Goal: Task Accomplishment & Management: Use online tool/utility

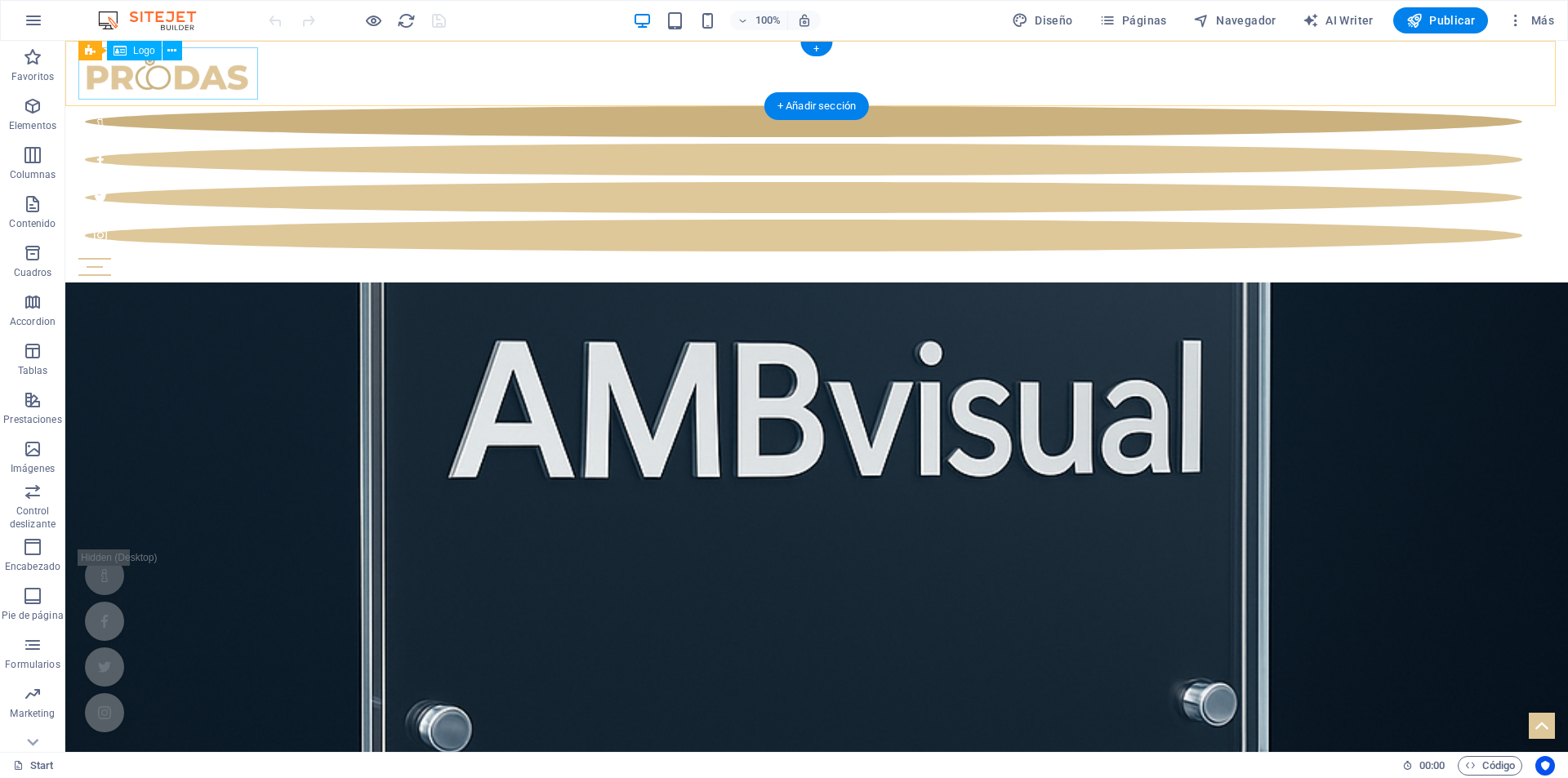
click at [206, 70] on div at bounding box center [817, 73] width 1477 height 52
click at [199, 81] on div at bounding box center [817, 73] width 1477 height 52
select select "px"
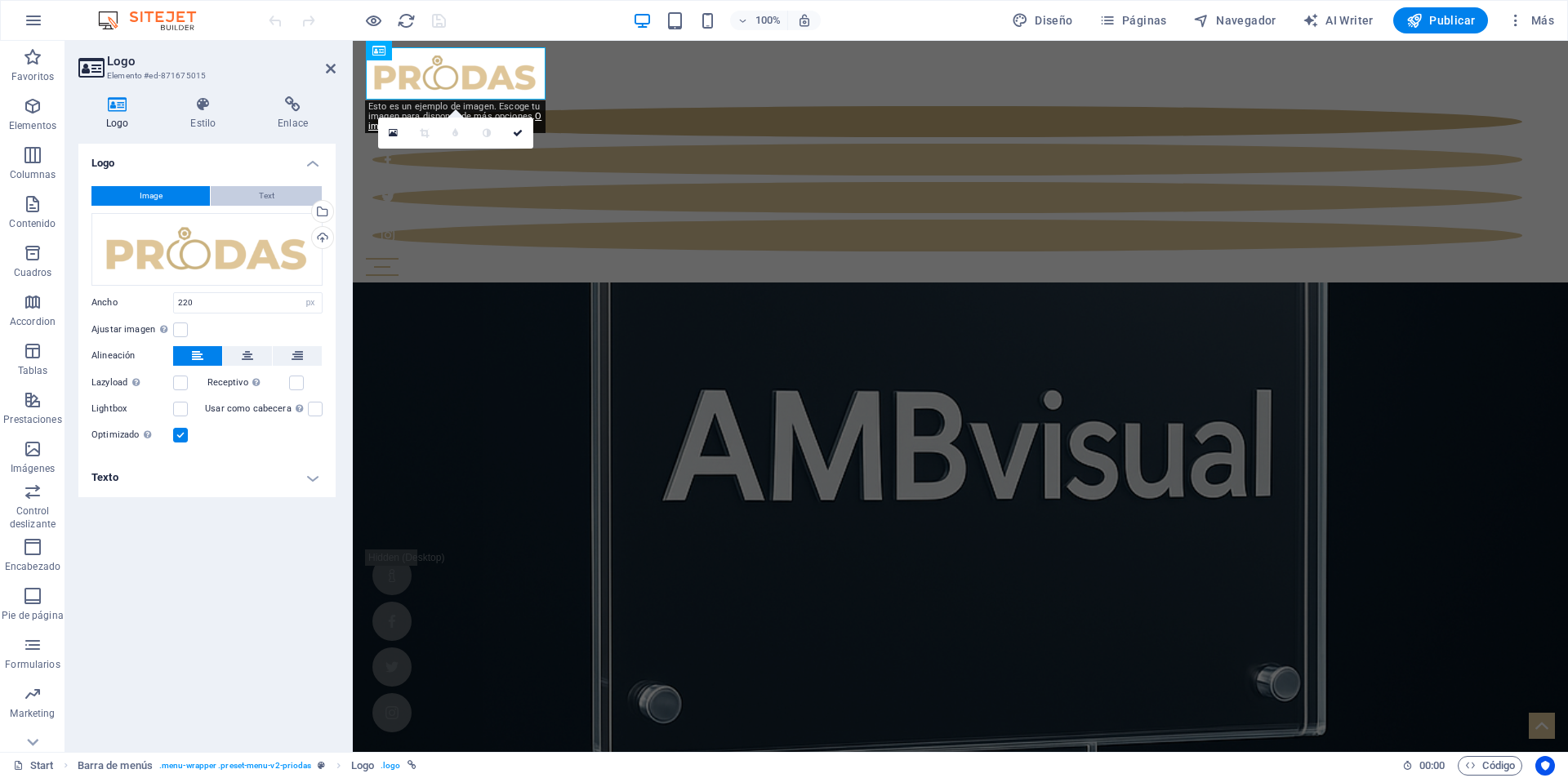
click at [232, 193] on button "Text" at bounding box center [266, 196] width 111 height 20
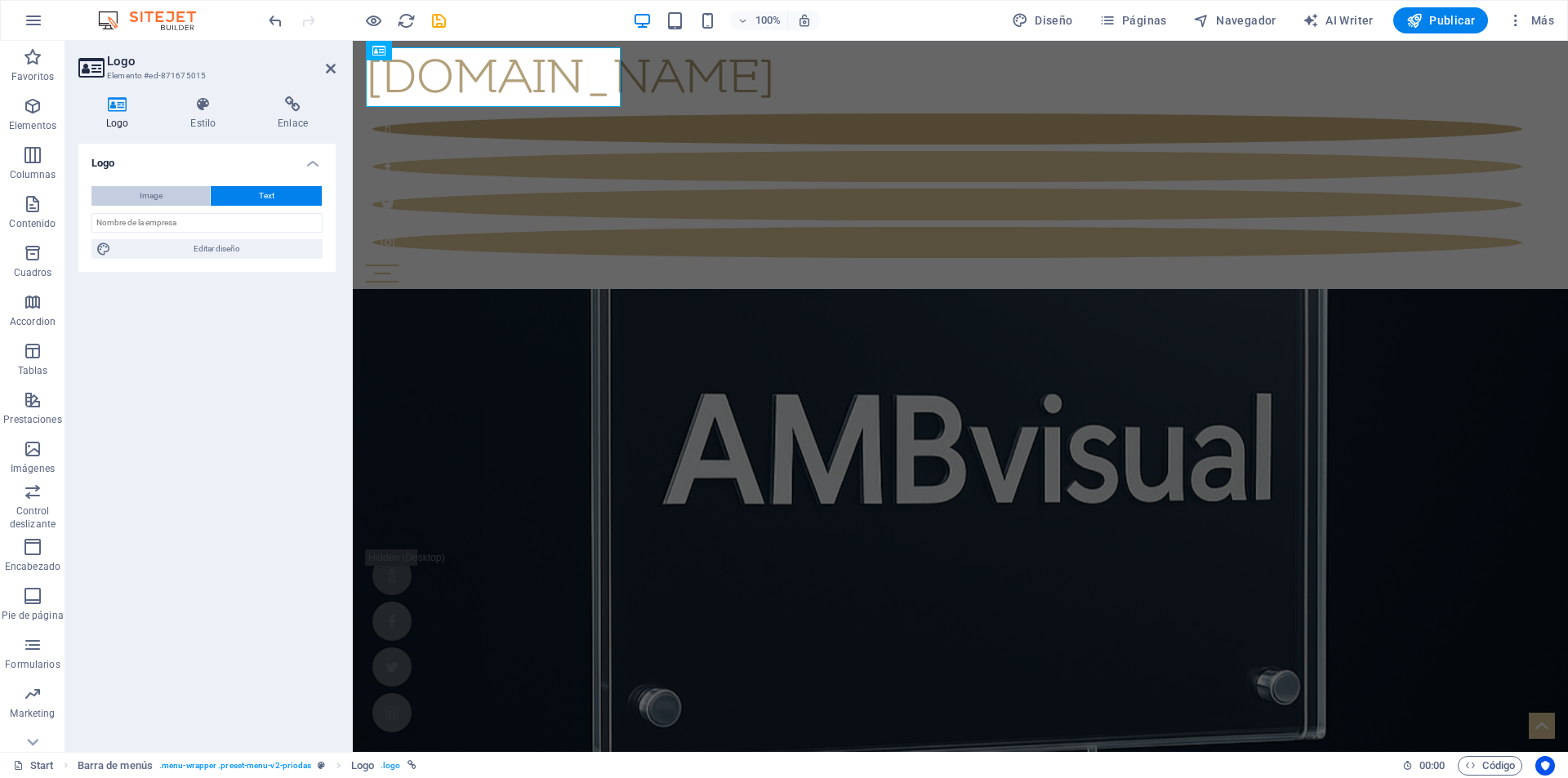
click at [150, 196] on span "Image" at bounding box center [151, 196] width 23 height 20
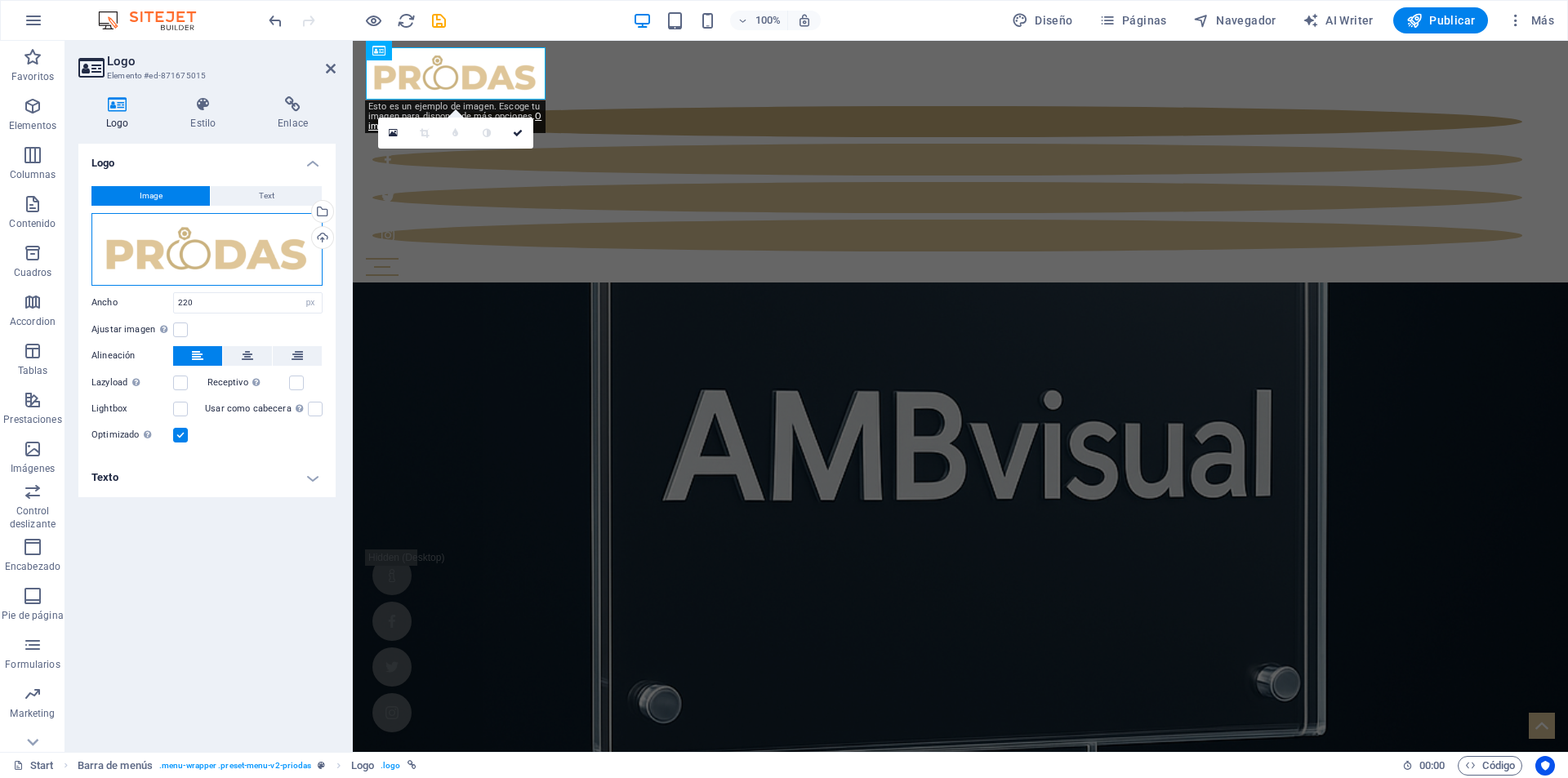
click at [260, 239] on div "Arrastra archivos aquí, haz clic para escoger archivos o selecciona archivos de…" at bounding box center [207, 249] width 231 height 73
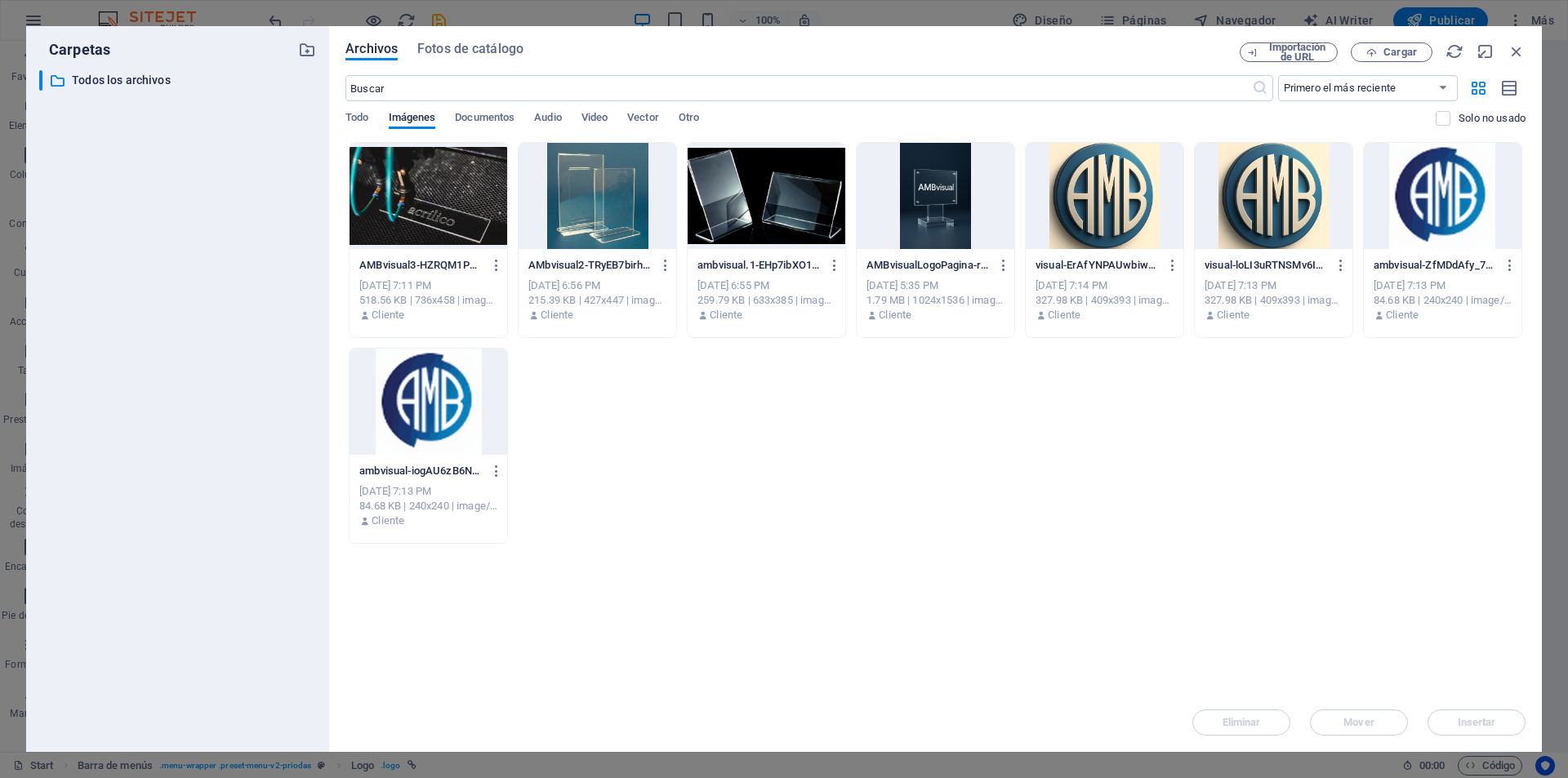
click at [1255, 216] on div at bounding box center [1273, 196] width 158 height 107
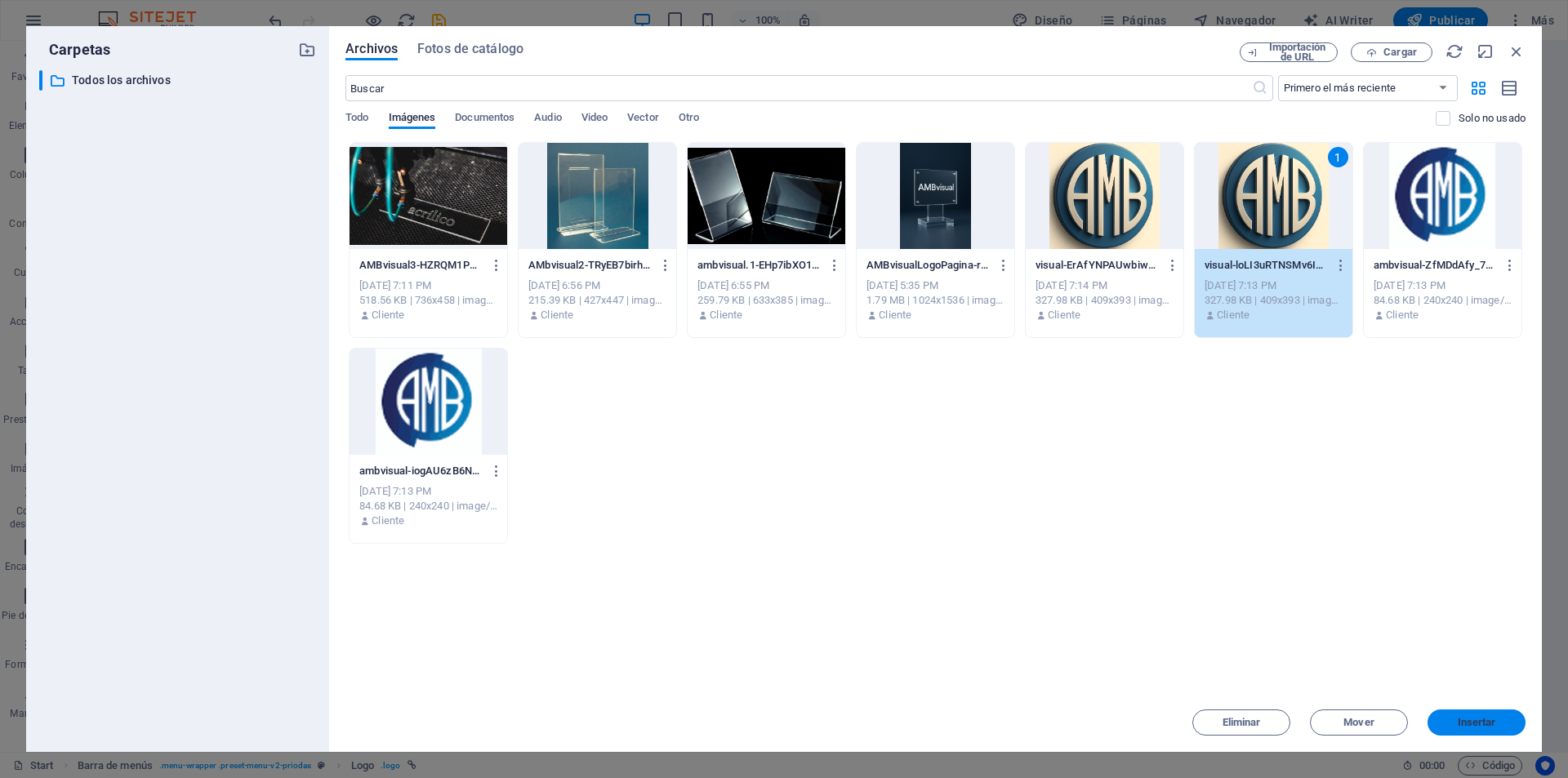
click at [1468, 727] on span "Insertar" at bounding box center [1477, 722] width 39 height 10
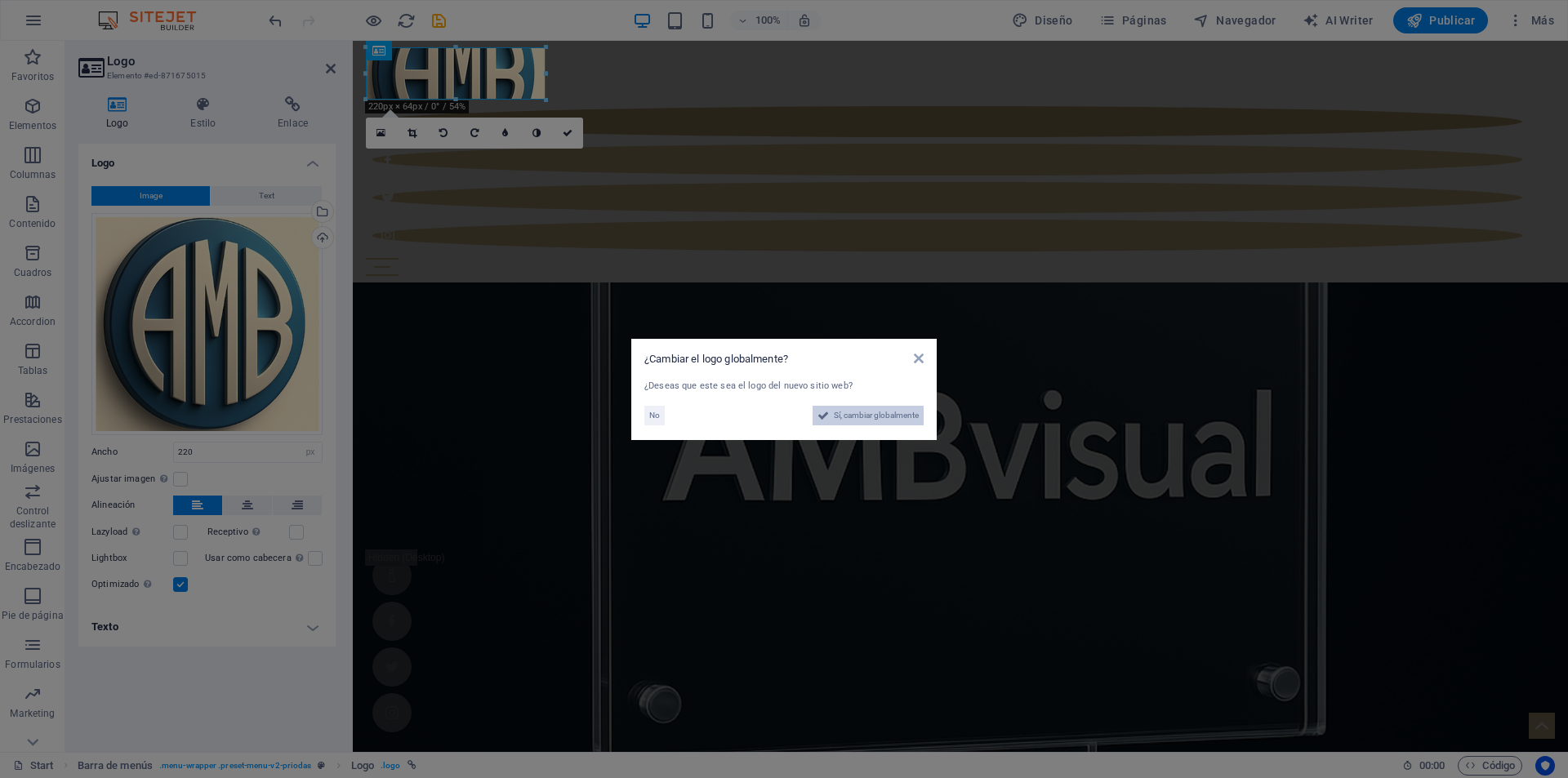
click at [852, 417] on span "Sí, cambiar globalmente" at bounding box center [876, 415] width 85 height 20
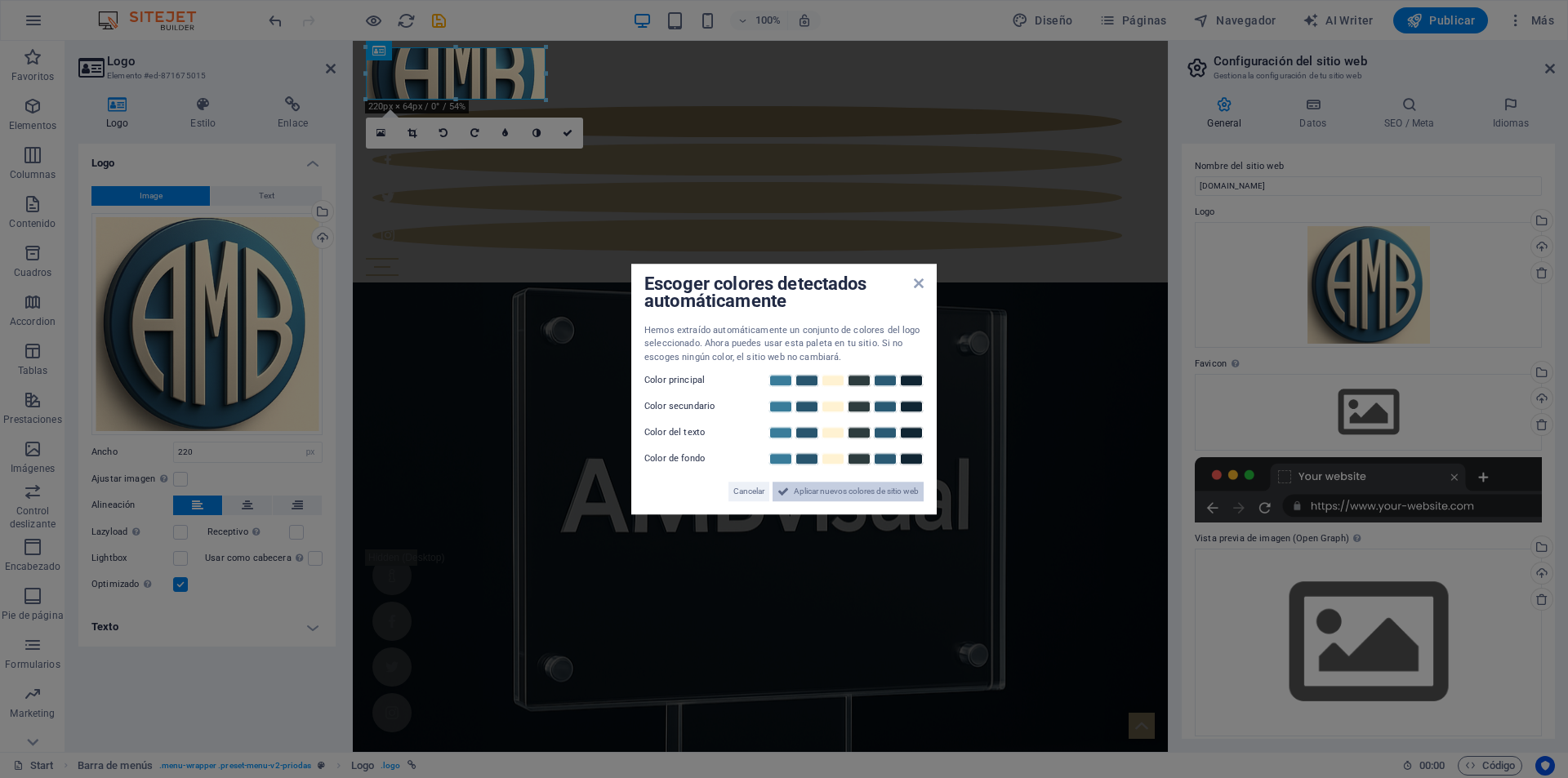
click at [839, 493] on span "Aplicar nuevos colores de sitio web" at bounding box center [857, 492] width 125 height 20
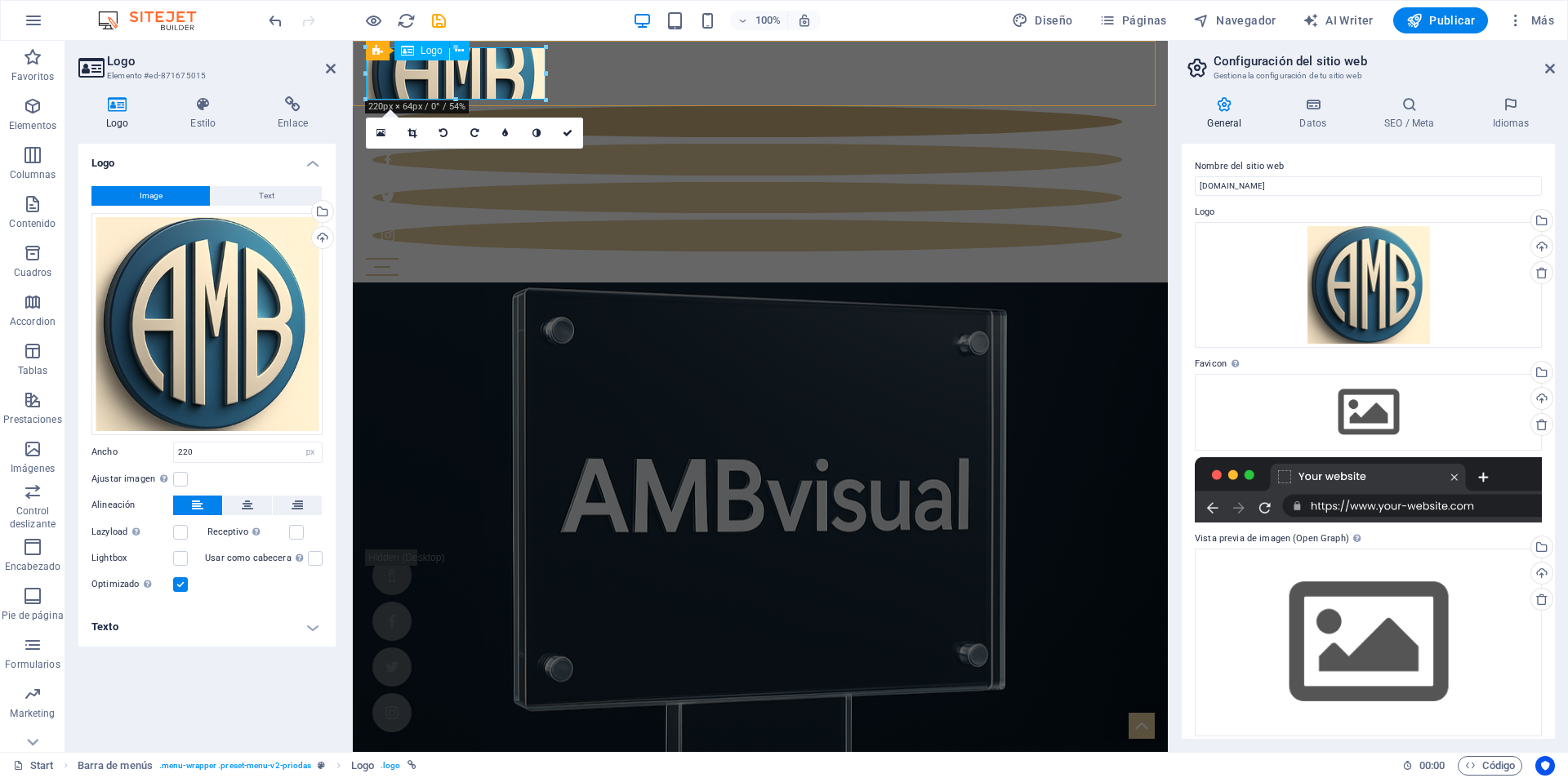
click at [497, 65] on div at bounding box center [760, 73] width 789 height 52
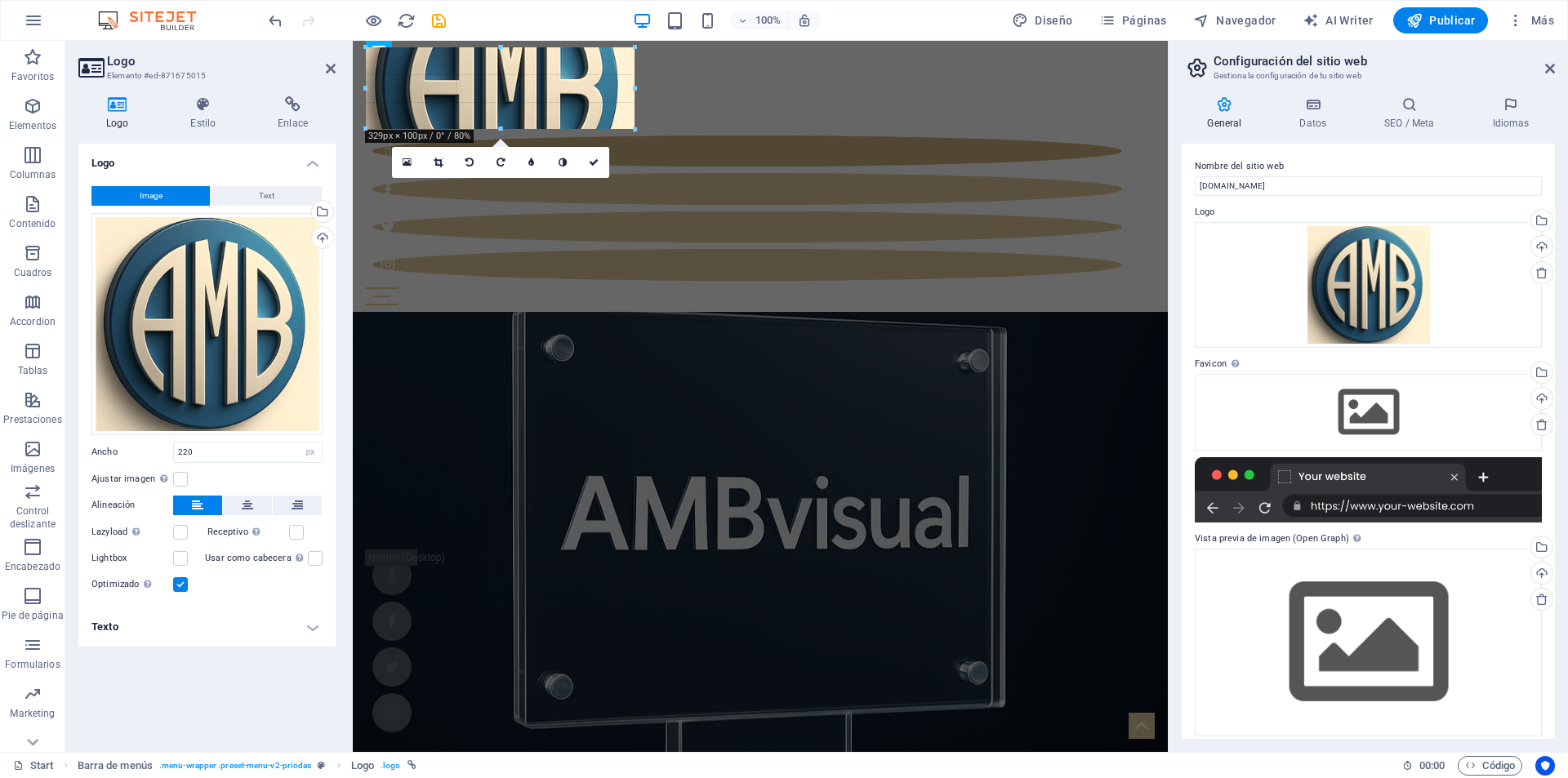
drag, startPoint x: 545, startPoint y: 98, endPoint x: 236, endPoint y: 81, distance: 309.5
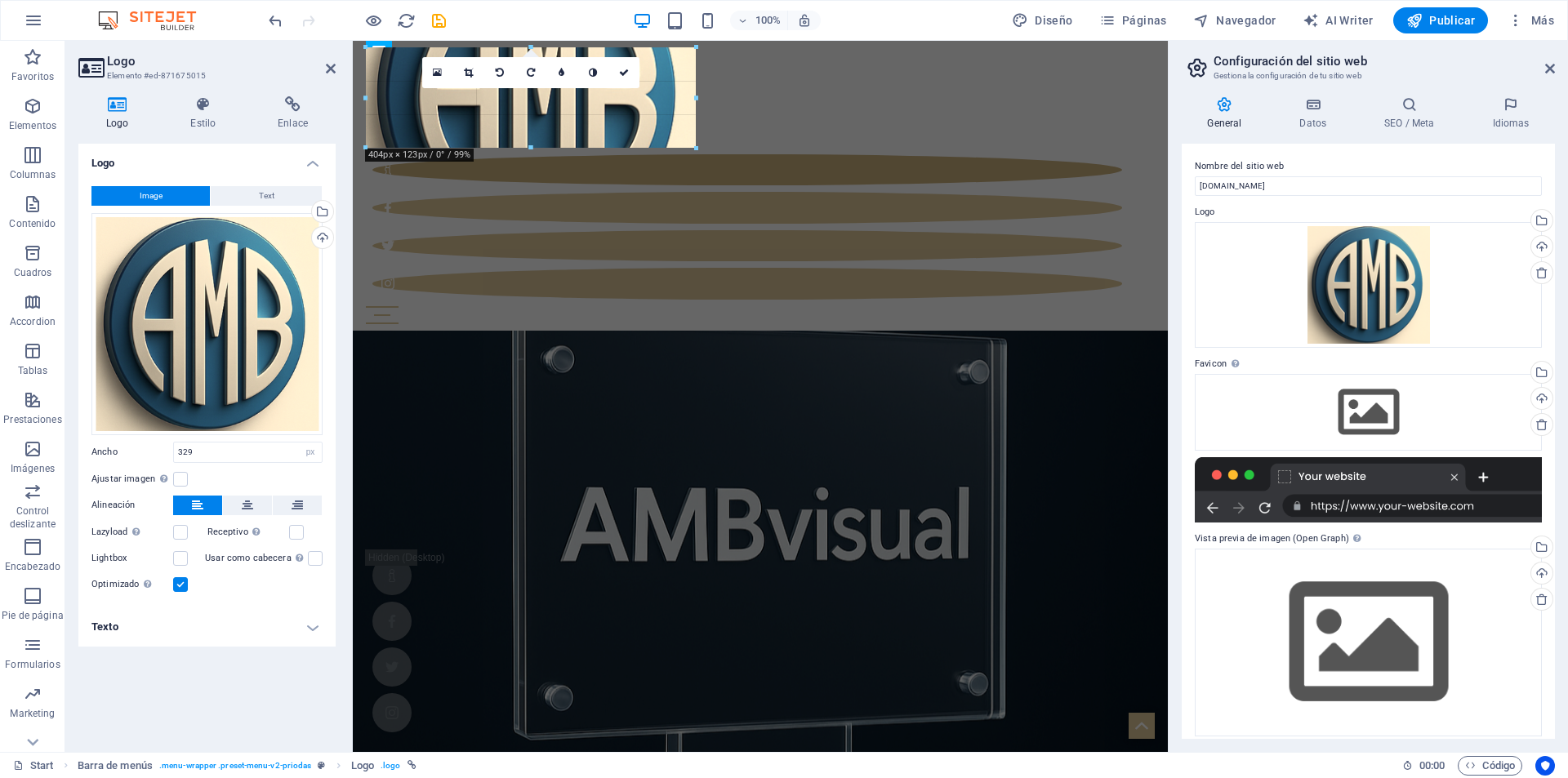
drag, startPoint x: 499, startPoint y: 127, endPoint x: 176, endPoint y: 70, distance: 328.0
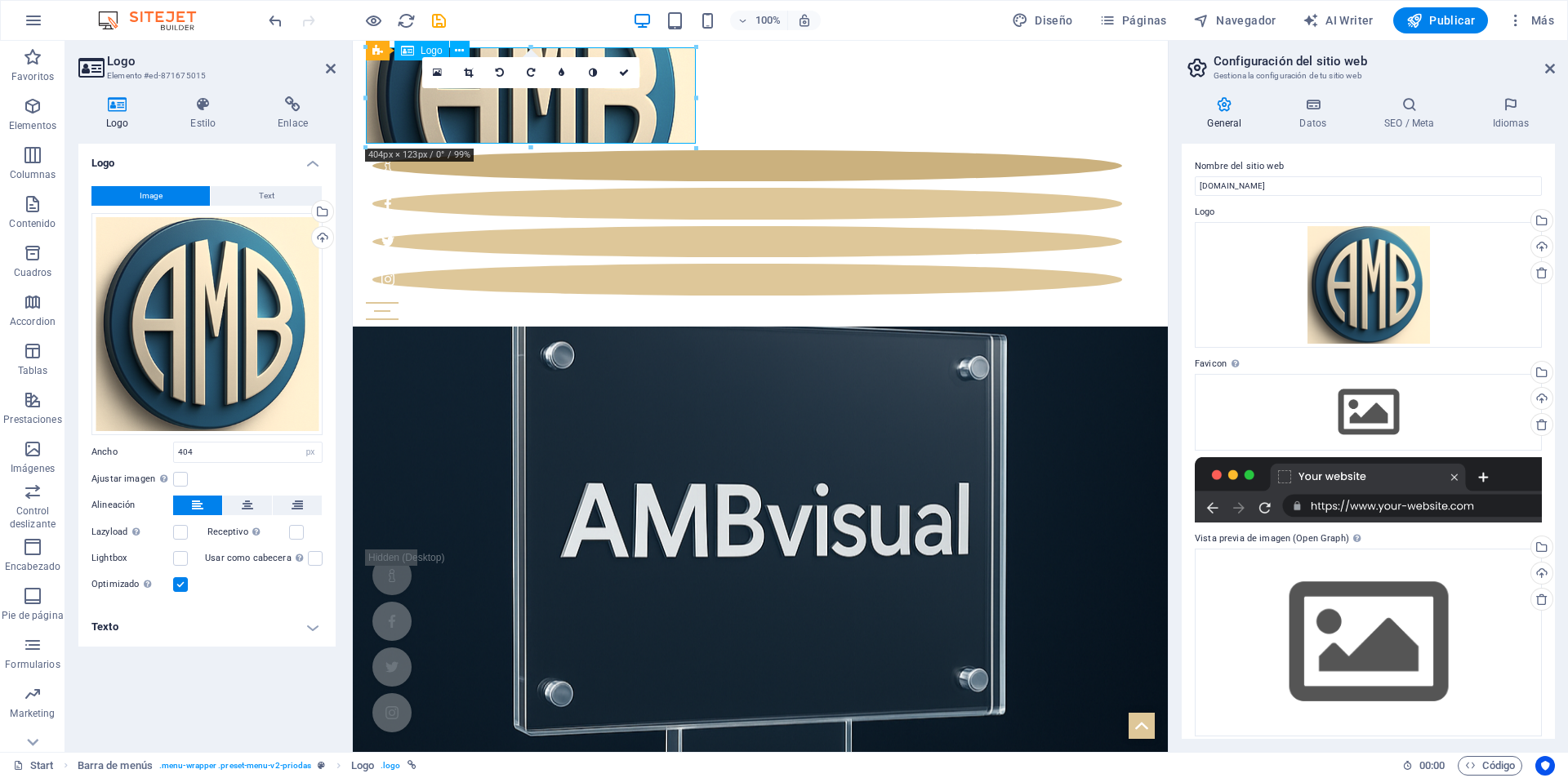
drag, startPoint x: 529, startPoint y: 111, endPoint x: 530, endPoint y: 125, distance: 14.0
click at [530, 125] on div at bounding box center [760, 96] width 789 height 97
click at [184, 397] on div "Arrastra archivos aquí, haz clic para escoger archivos o selecciona archivos de…" at bounding box center [207, 324] width 231 height 222
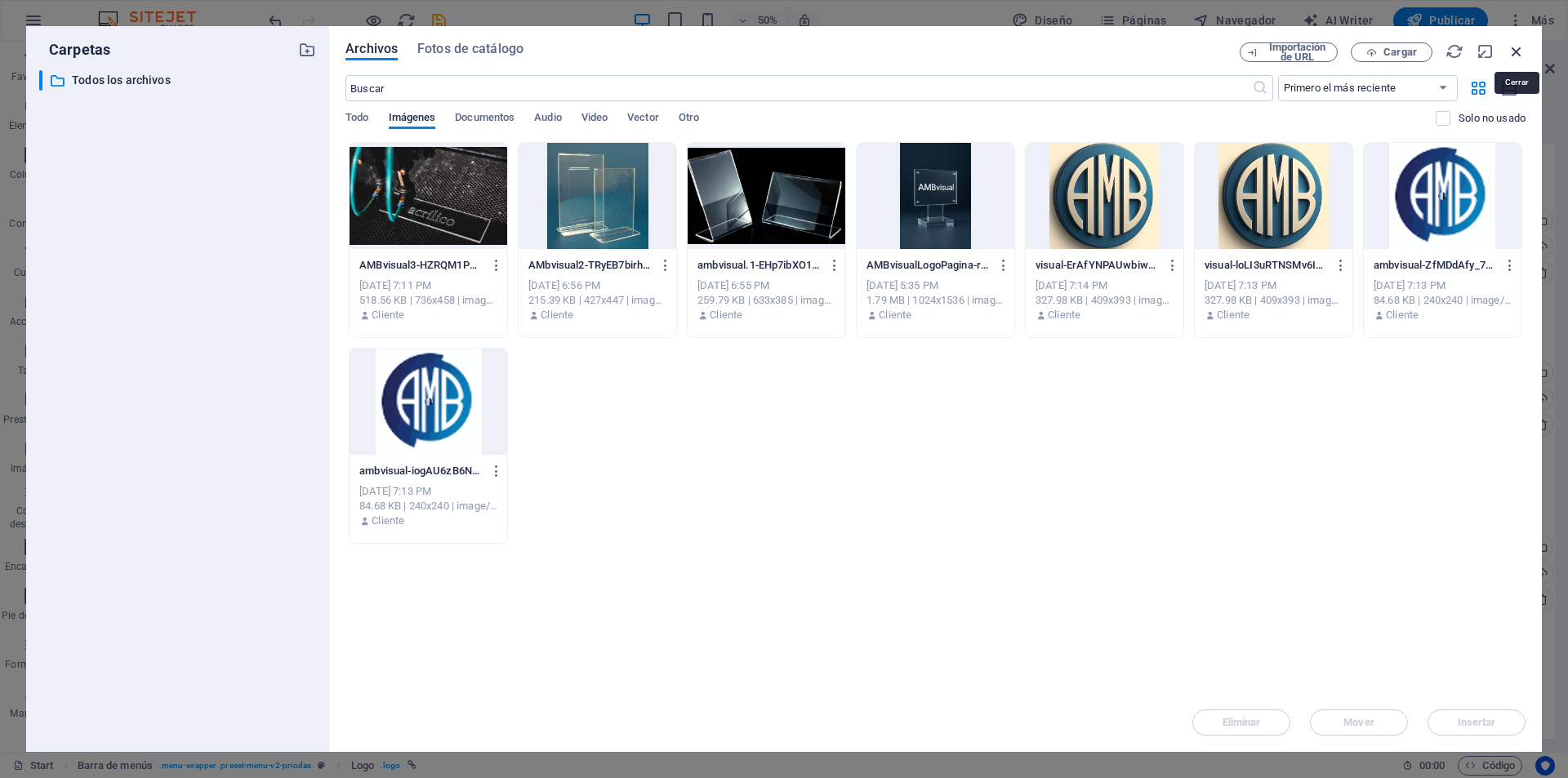
click at [1516, 52] on icon "button" at bounding box center [1517, 51] width 18 height 18
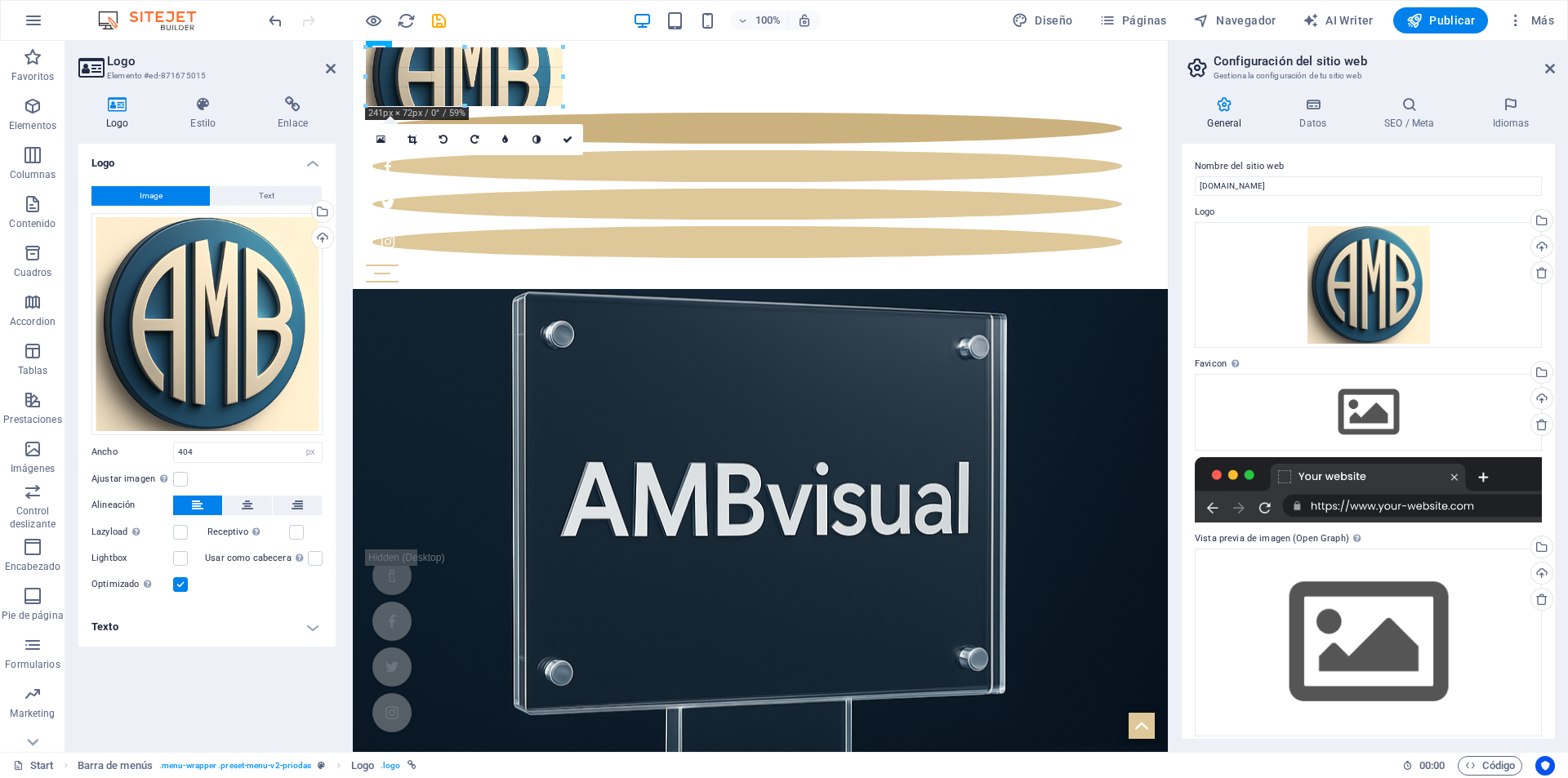
drag, startPoint x: 696, startPoint y: 47, endPoint x: 193, endPoint y: 58, distance: 503.1
type input "241"
